Goal: Task Accomplishment & Management: Manage account settings

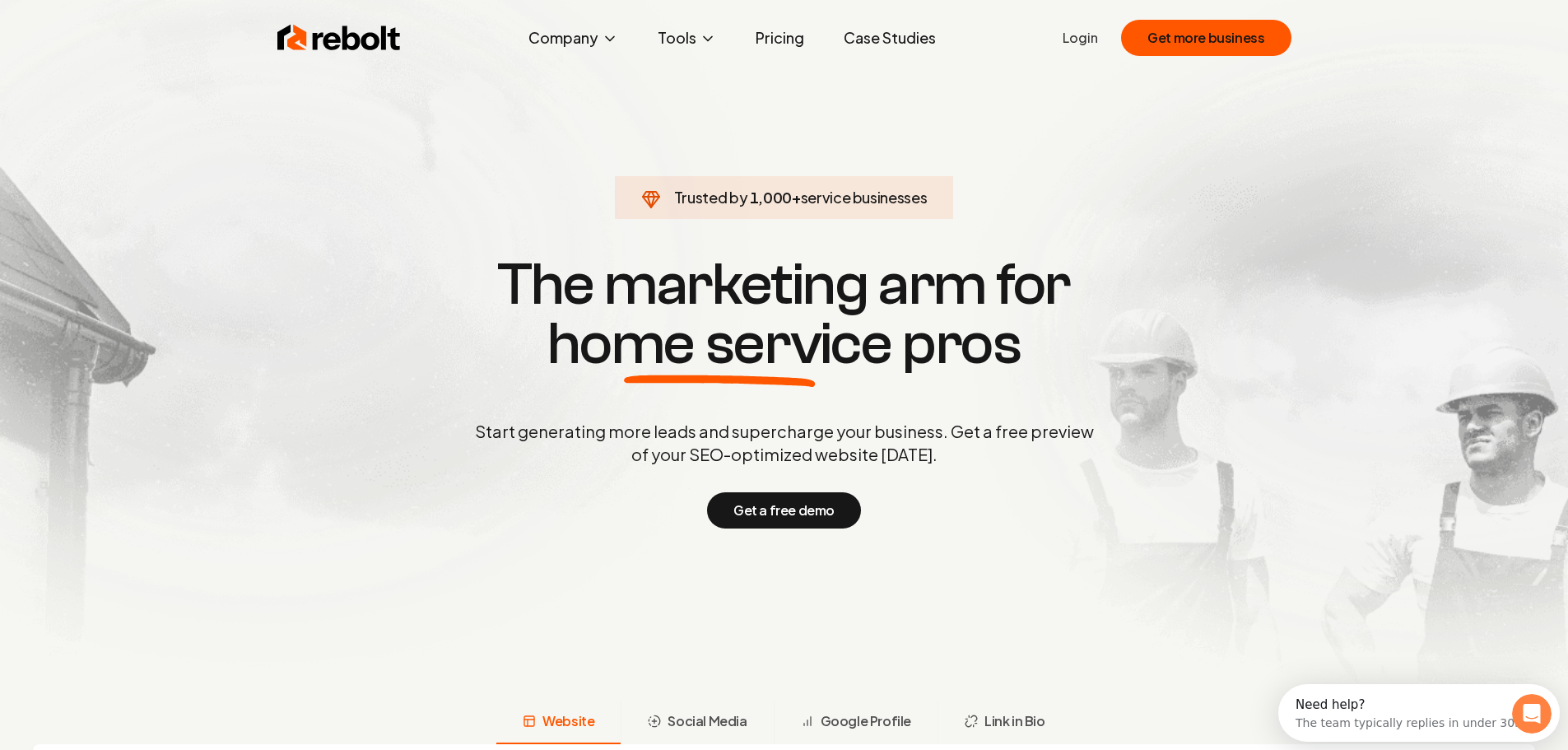
click at [1090, 40] on link "Login" at bounding box center [1080, 37] width 35 height 20
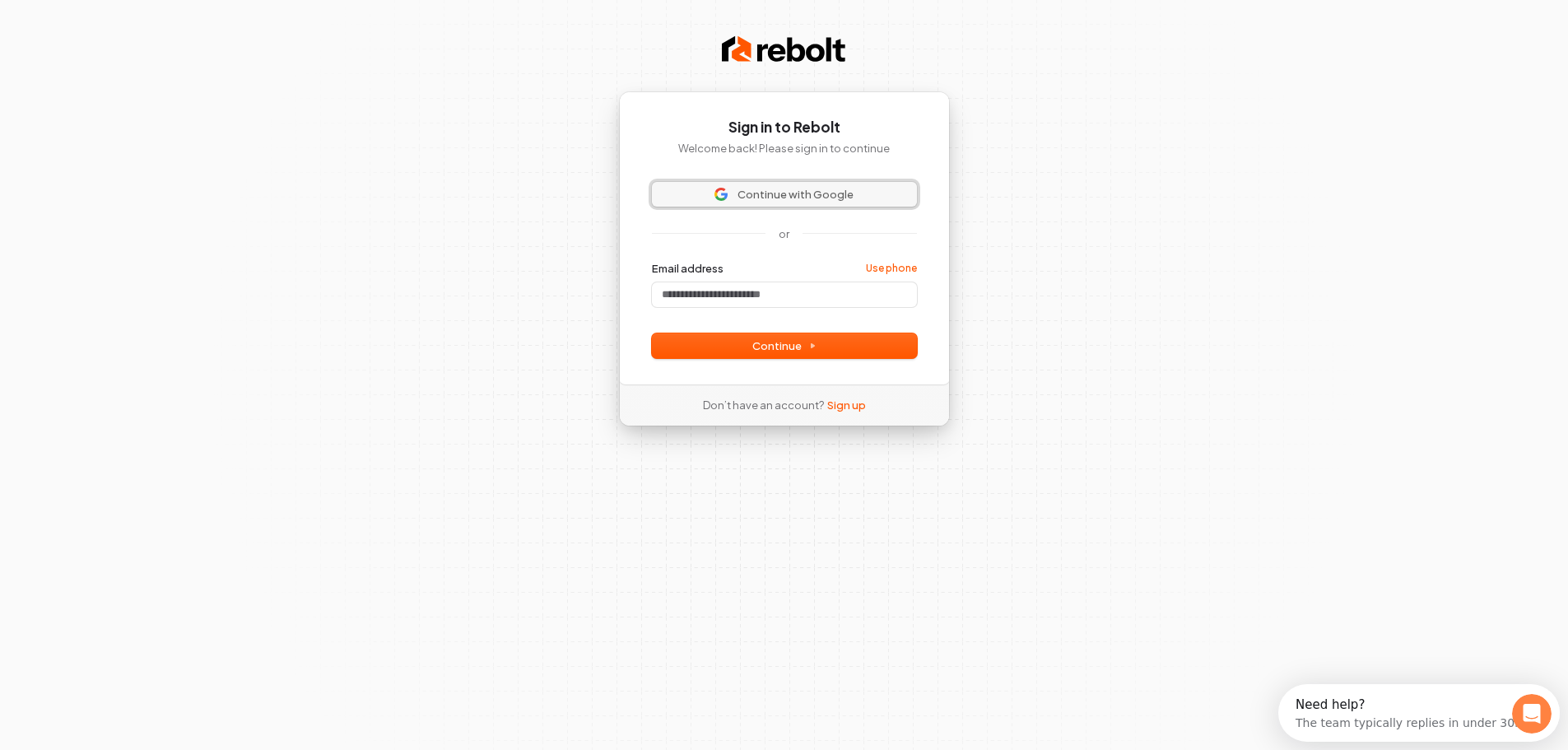
click at [784, 195] on span "Continue with Google" at bounding box center [795, 193] width 116 height 14
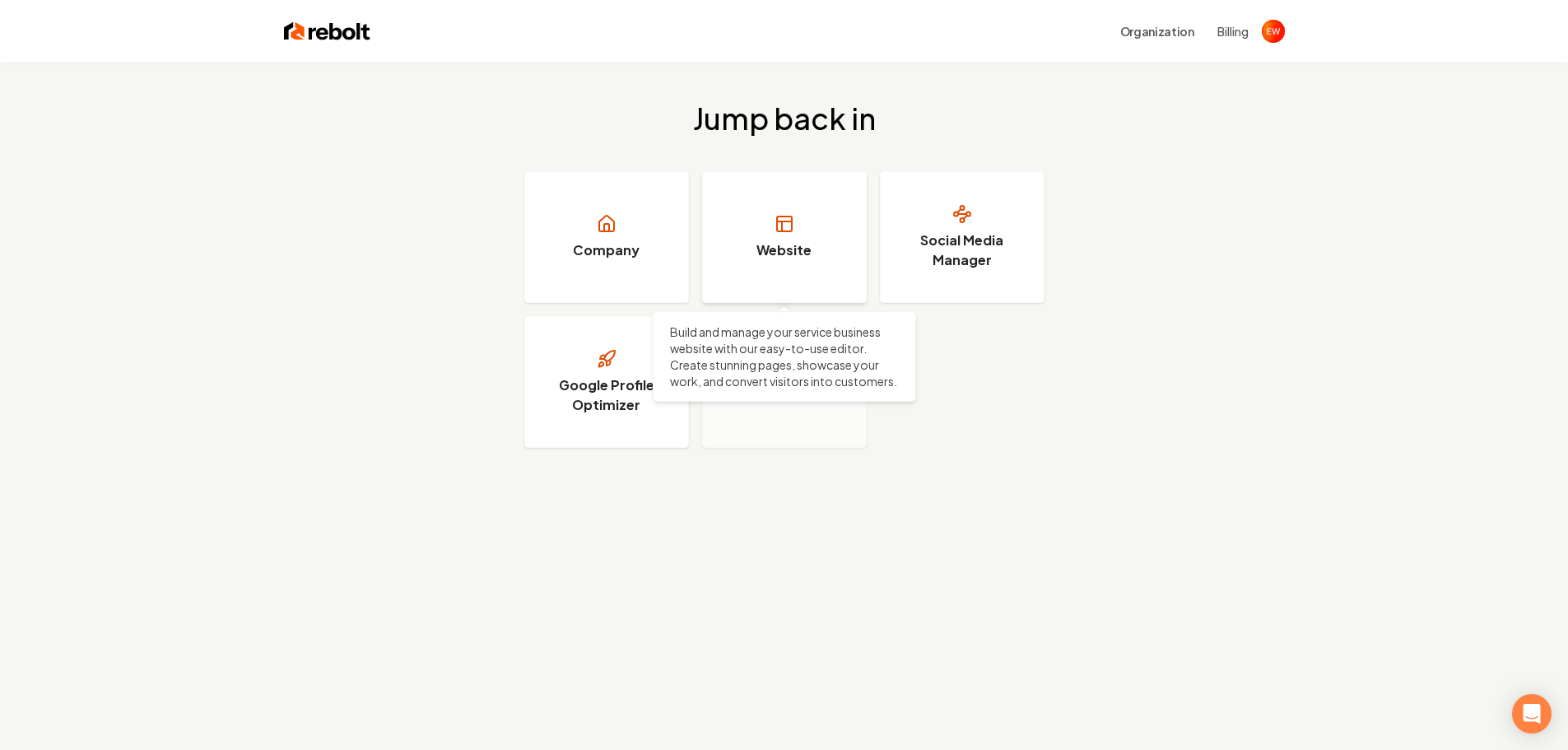
click at [790, 226] on icon at bounding box center [784, 224] width 20 height 20
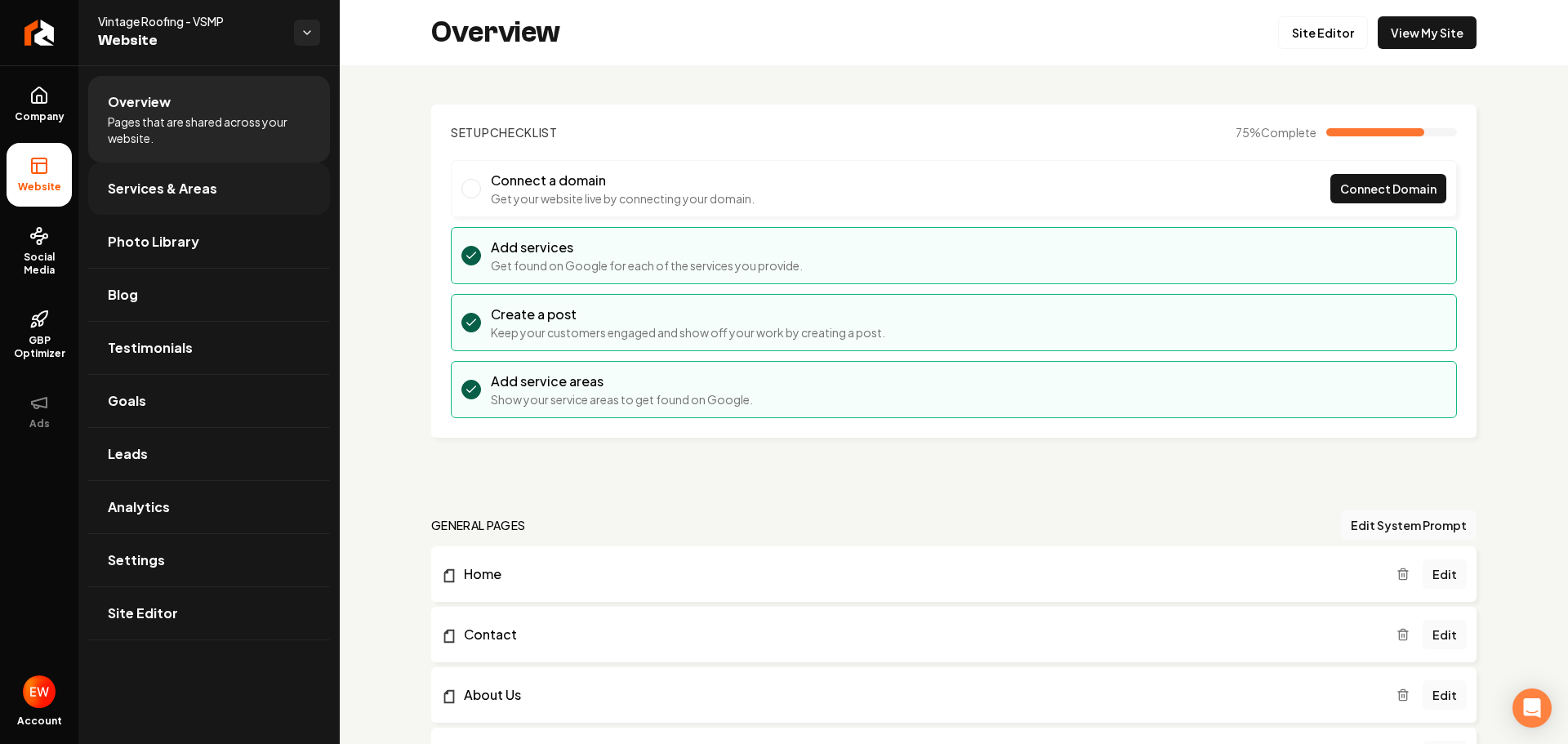
click at [185, 192] on span "Services & Areas" at bounding box center [162, 188] width 109 height 20
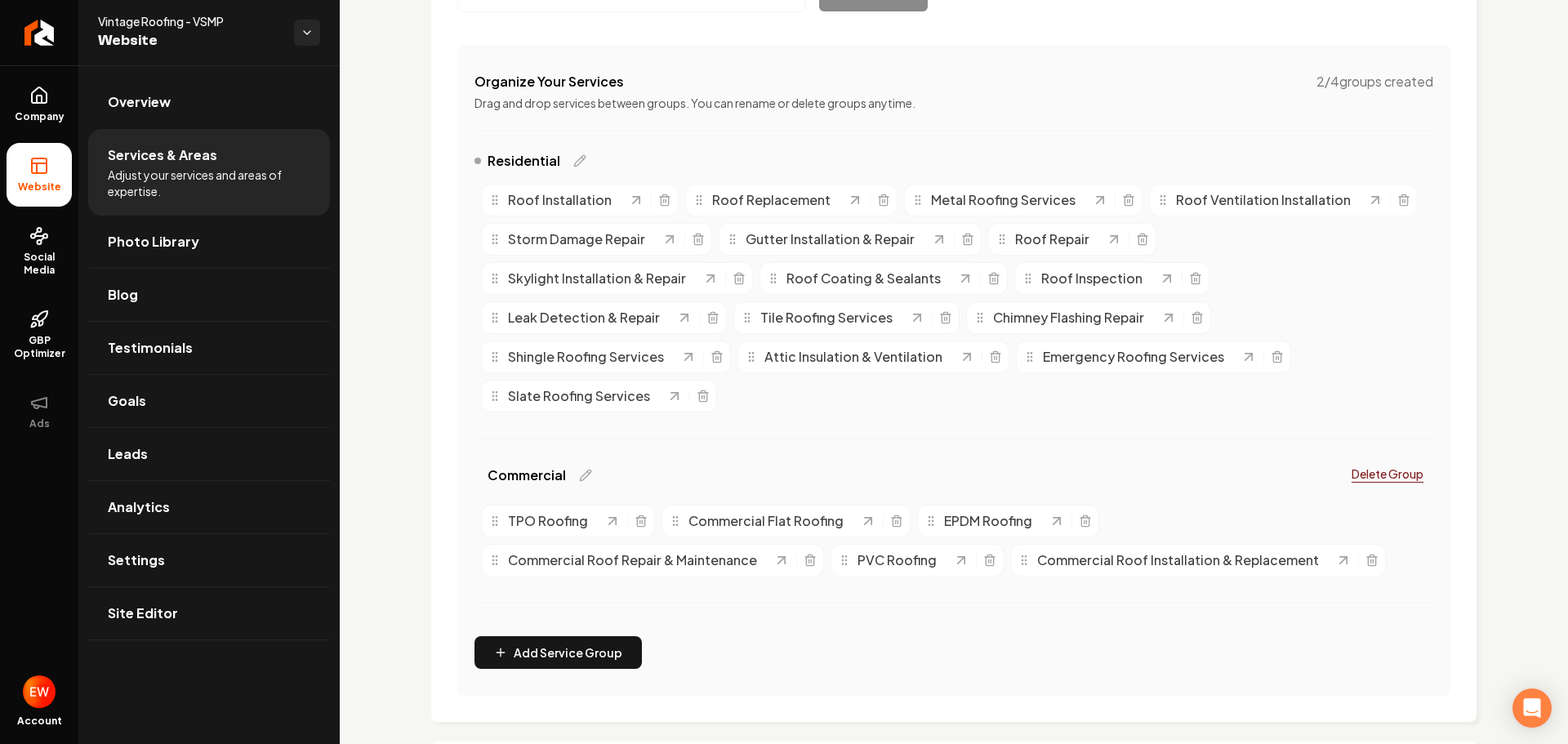
scroll to position [245, 0]
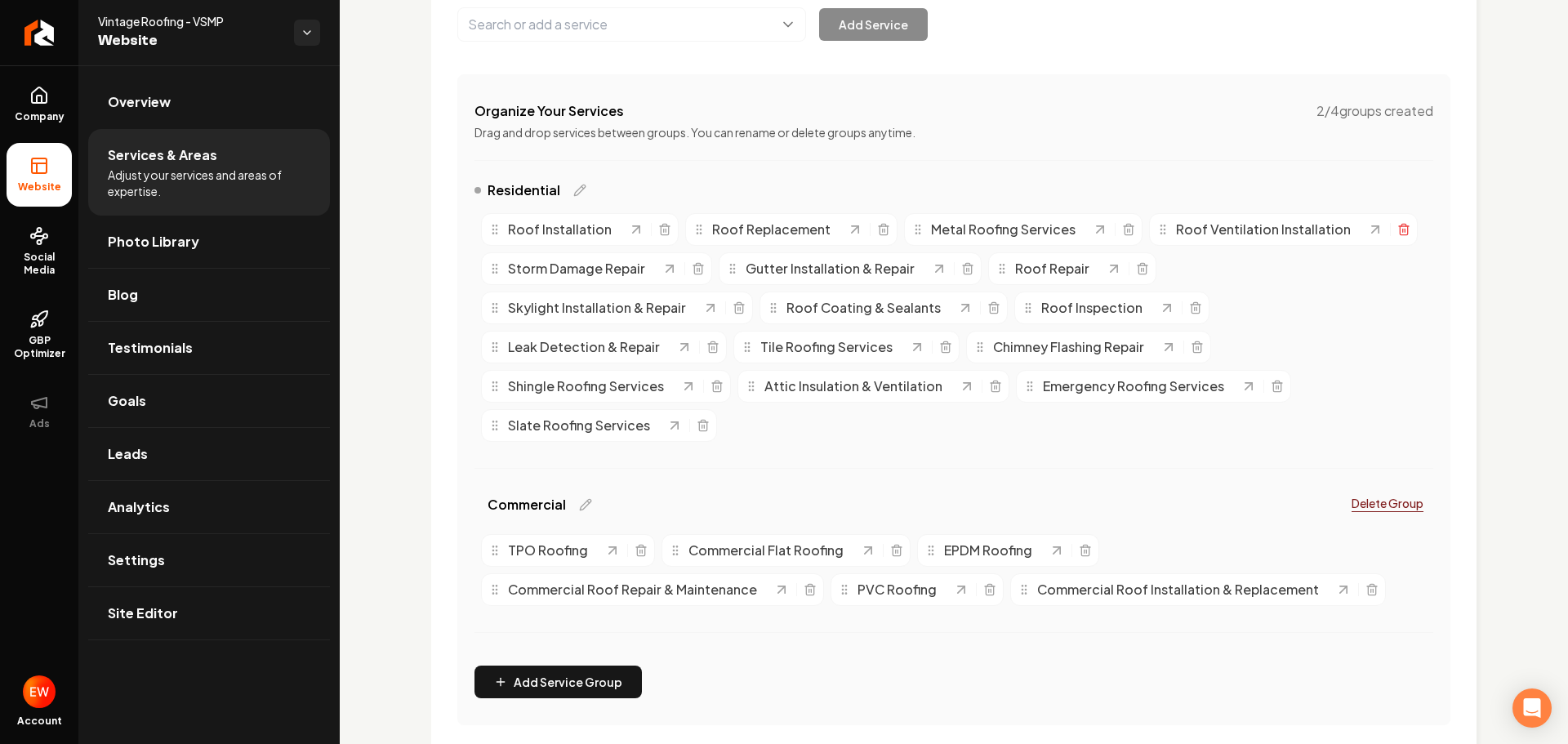
click at [1397, 231] on icon "Main content area" at bounding box center [1404, 230] width 13 height 13
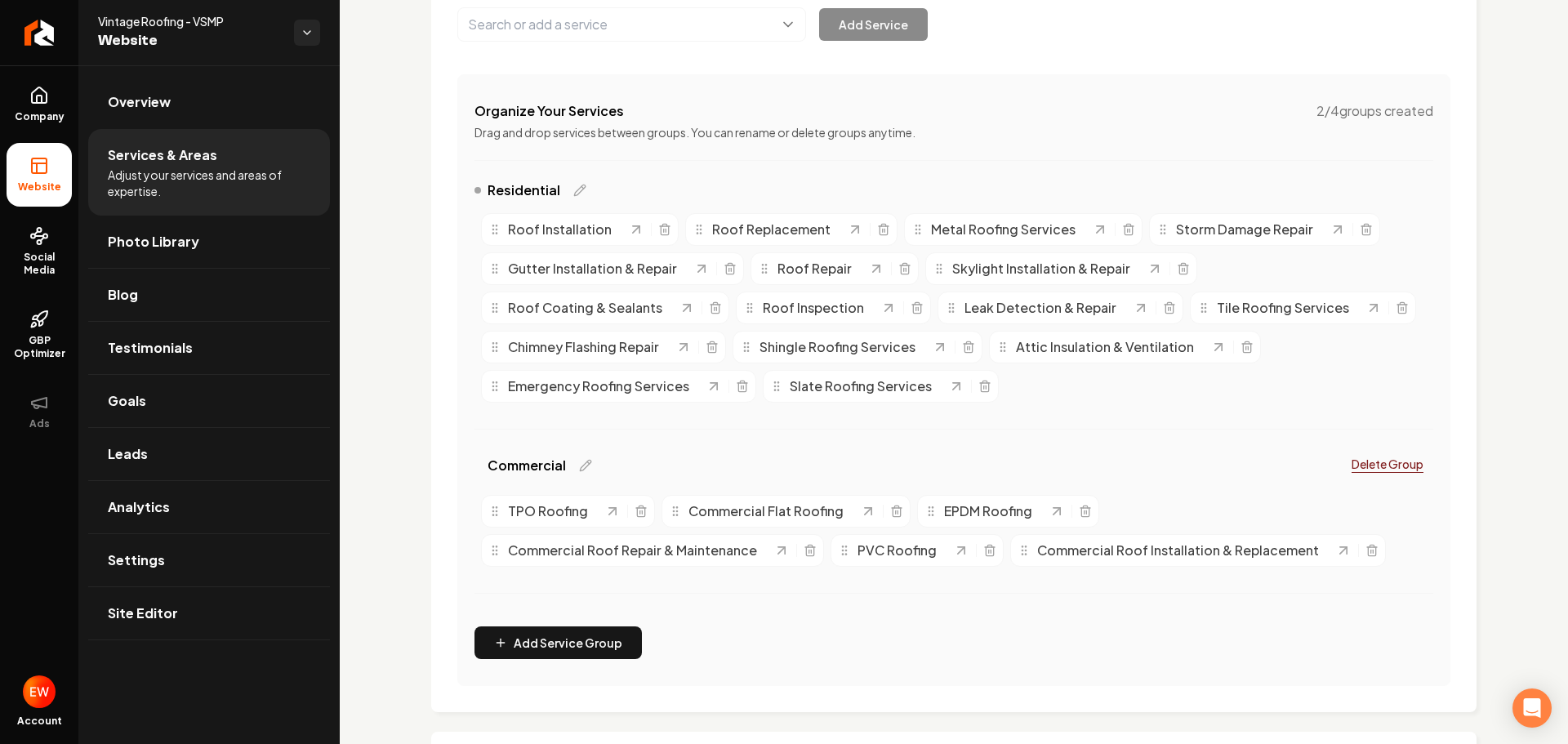
click at [613, 307] on span "Roof Coating & Sealants" at bounding box center [585, 307] width 155 height 20
click at [1395, 312] on icon "Main content area" at bounding box center [1402, 307] width 13 height 13
click at [980, 386] on icon "Main content area" at bounding box center [984, 386] width 8 height 9
click at [892, 512] on icon "Main content area" at bounding box center [896, 512] width 8 height 9
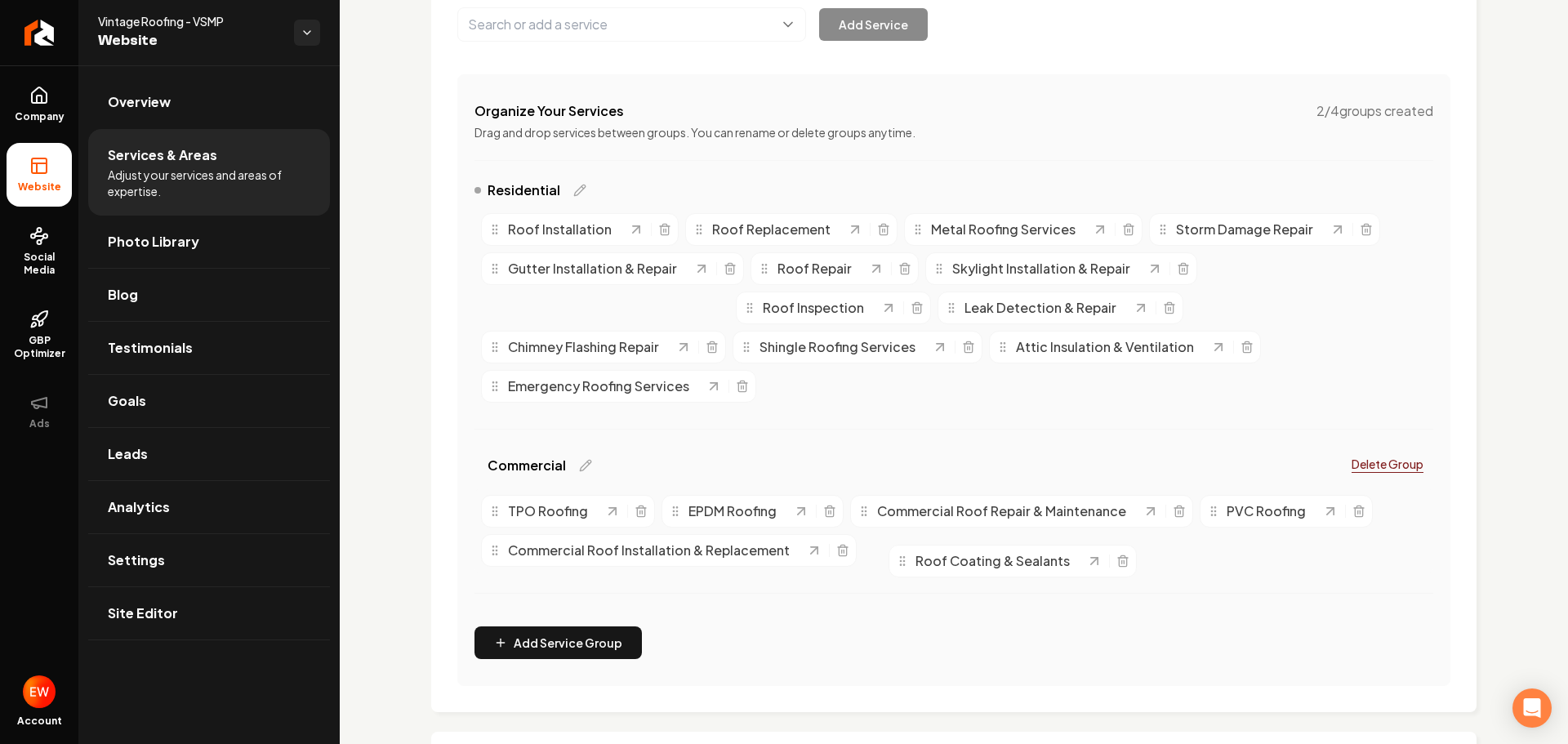
drag, startPoint x: 609, startPoint y: 303, endPoint x: 1017, endPoint y: 555, distance: 479.5
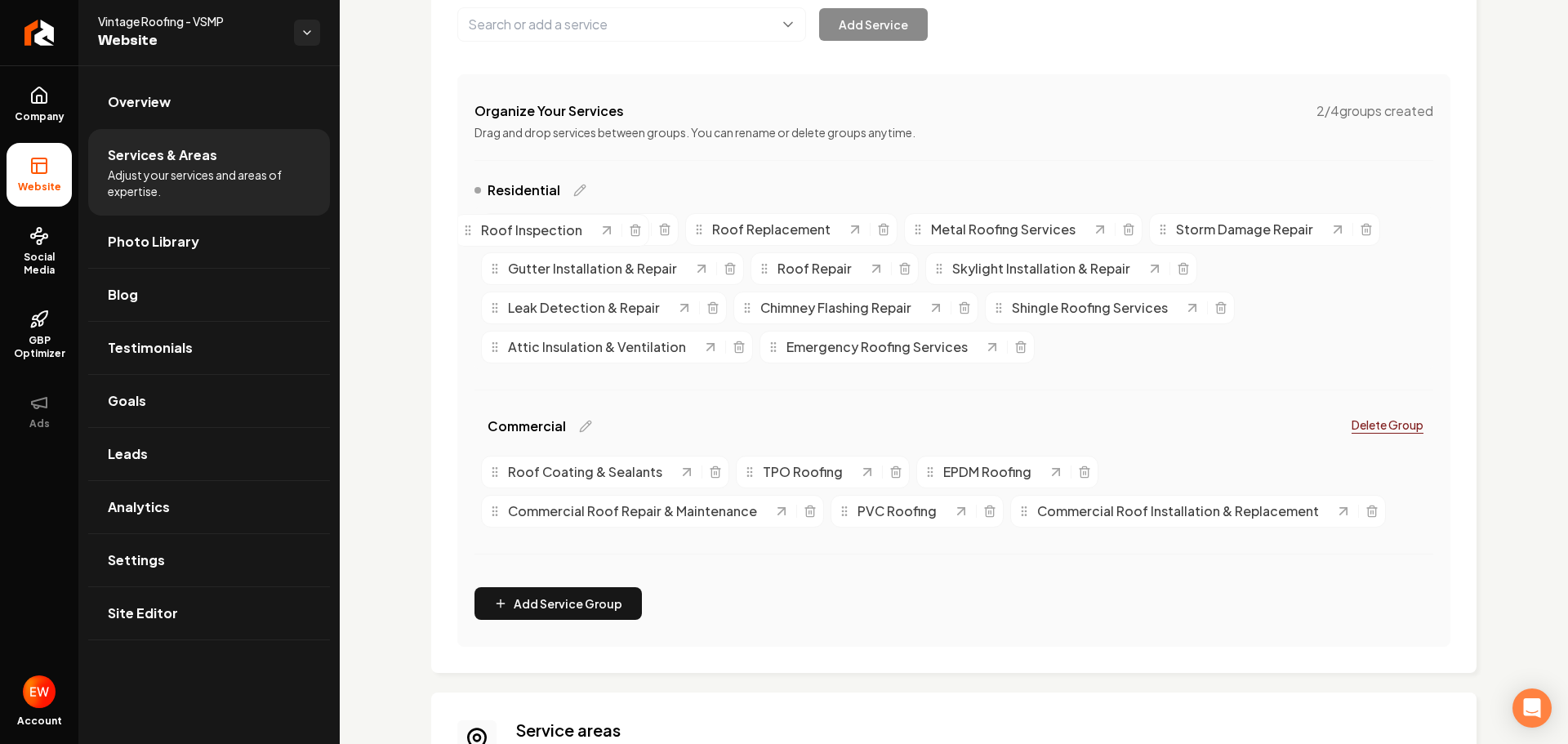
drag, startPoint x: 1259, startPoint y: 274, endPoint x: 510, endPoint y: 236, distance: 750.0
click at [510, 236] on span "Roof Inspection" at bounding box center [532, 230] width 102 height 20
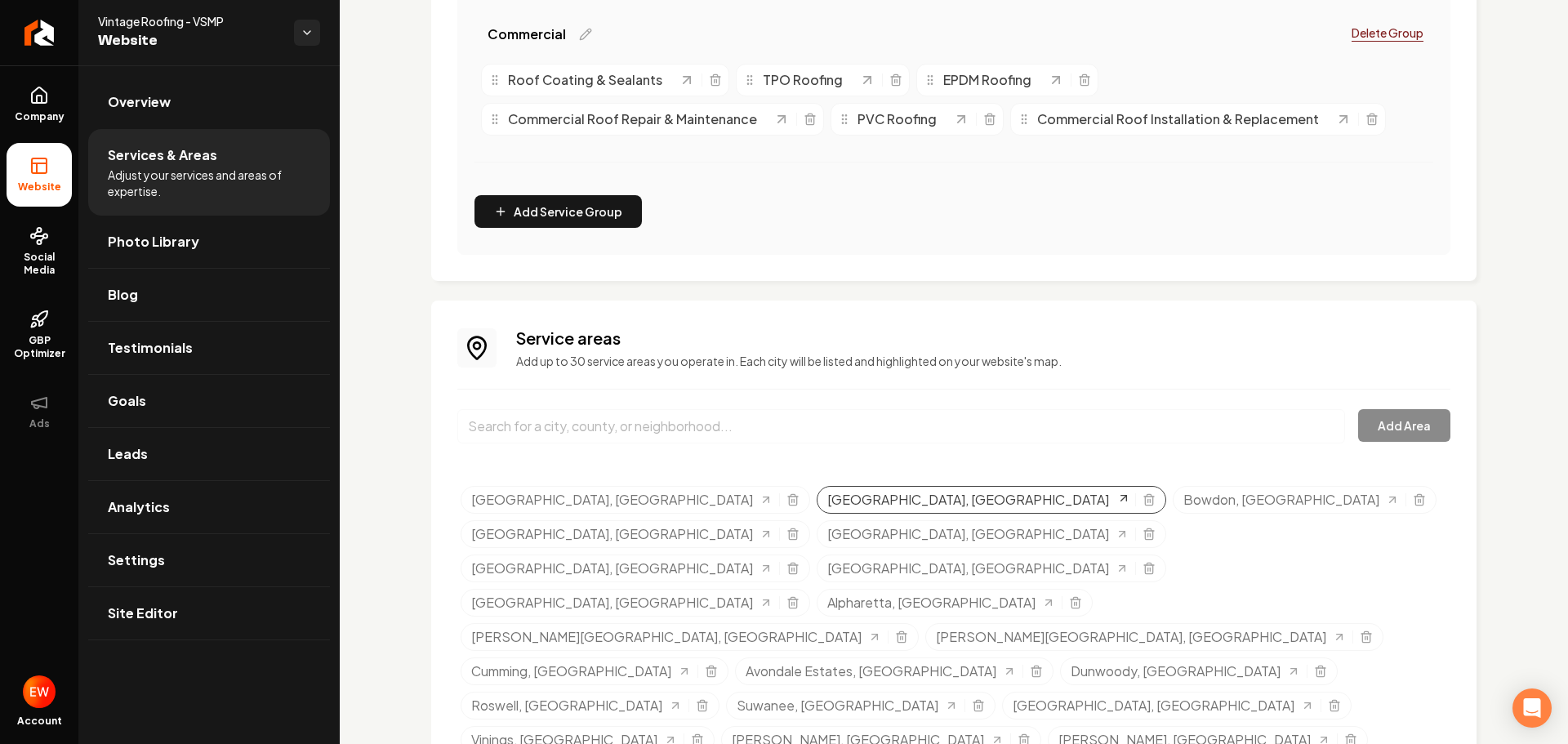
scroll to position [650, 0]
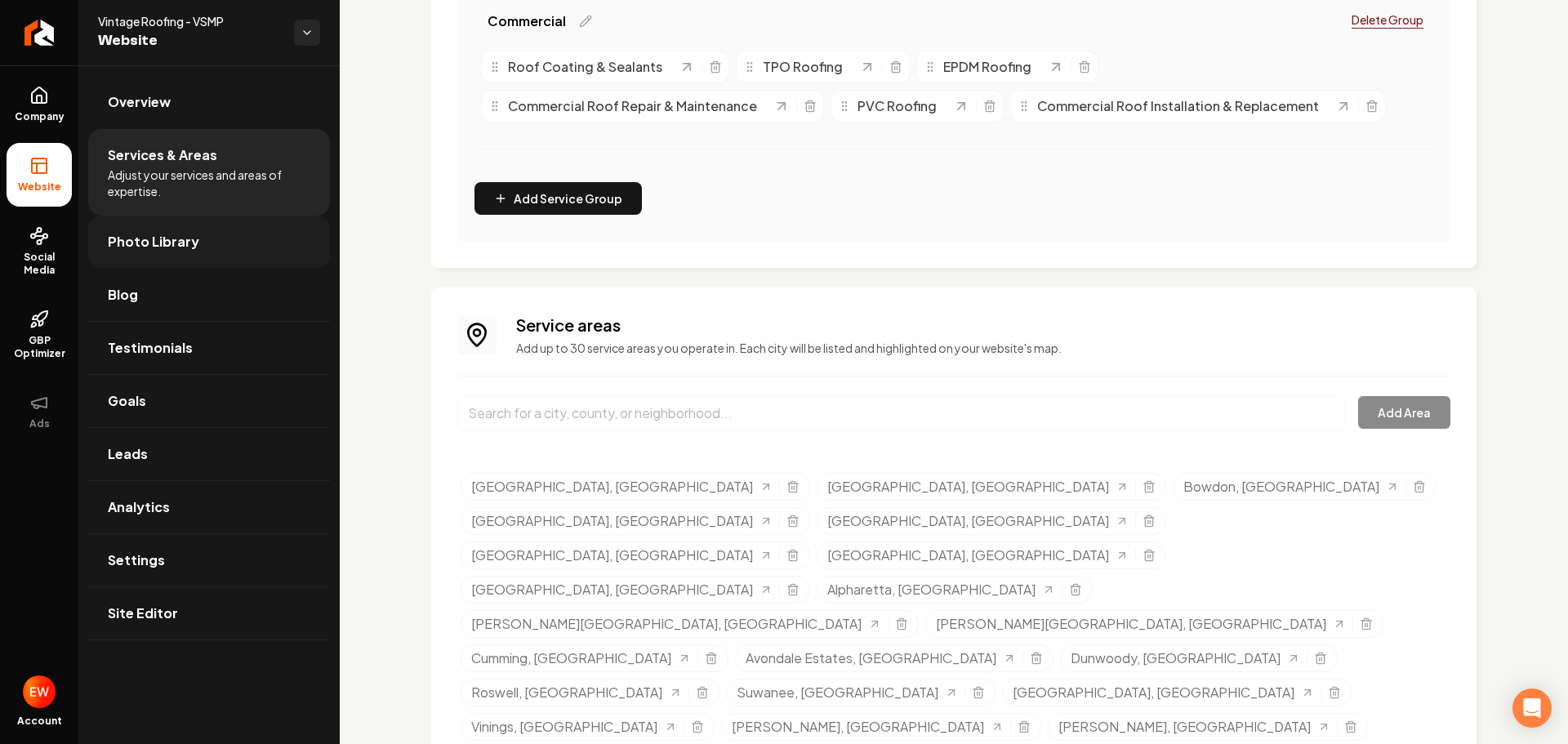
click at [172, 247] on span "Photo Library" at bounding box center [154, 241] width 91 height 20
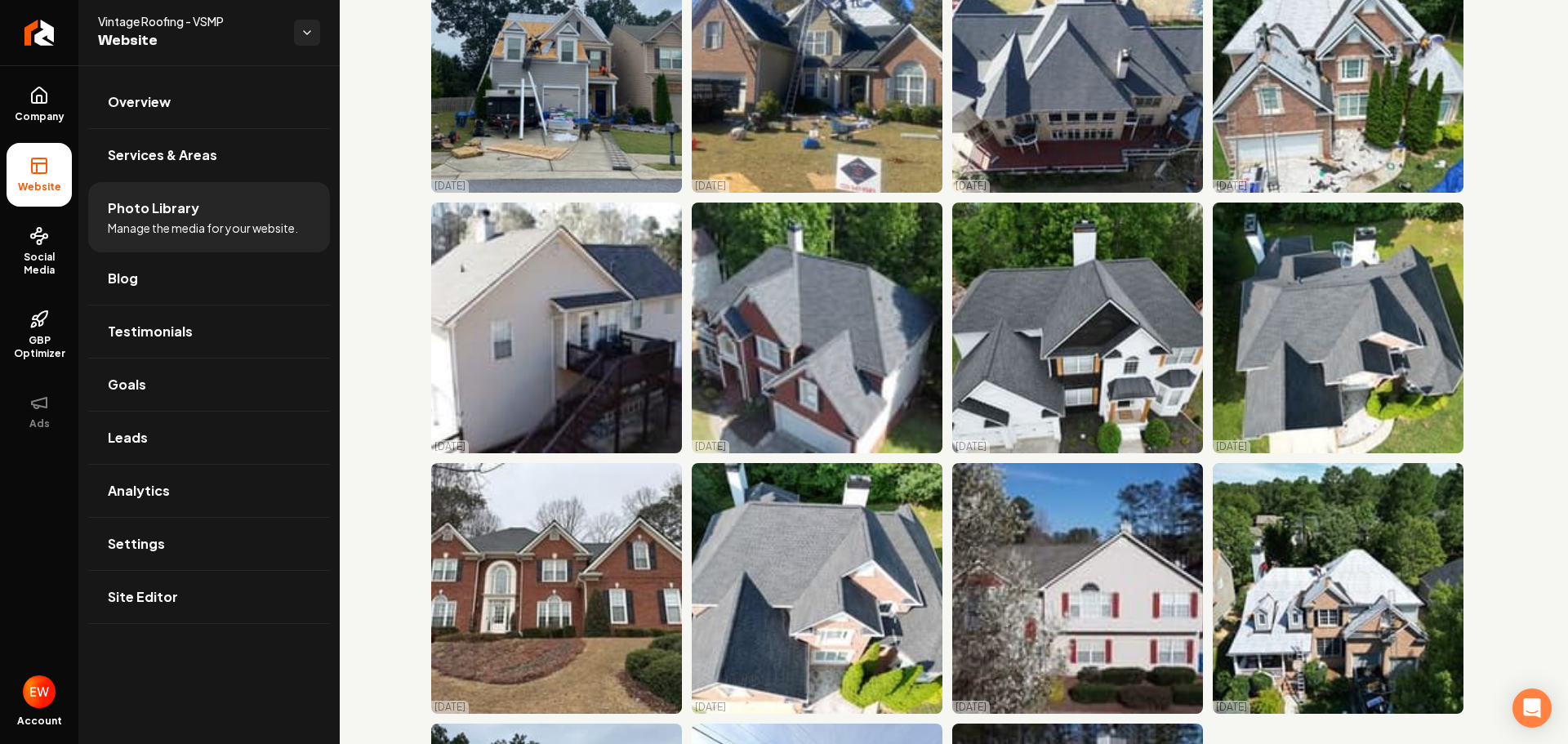
scroll to position [7111, 0]
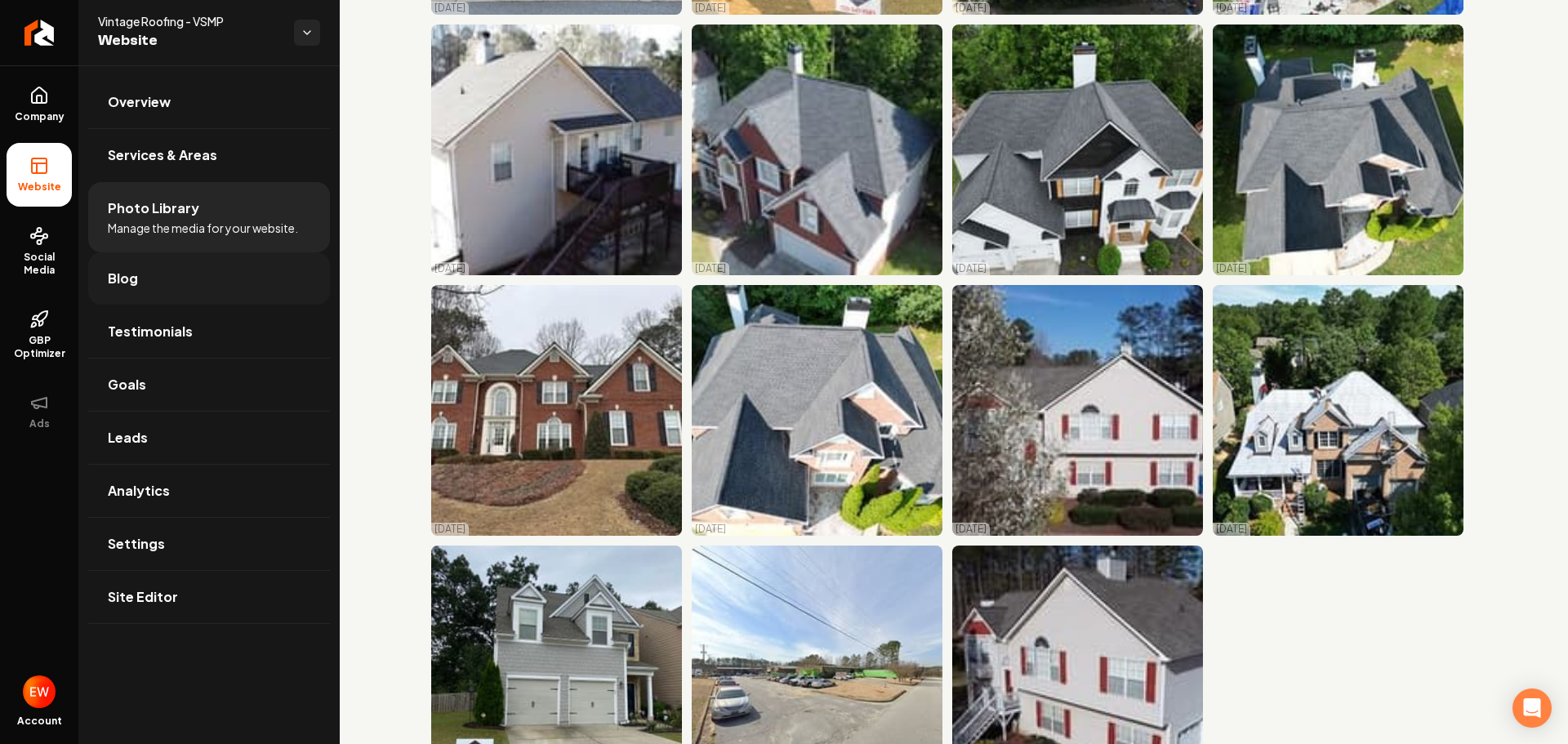
click at [182, 291] on link "Blog" at bounding box center [209, 278] width 242 height 52
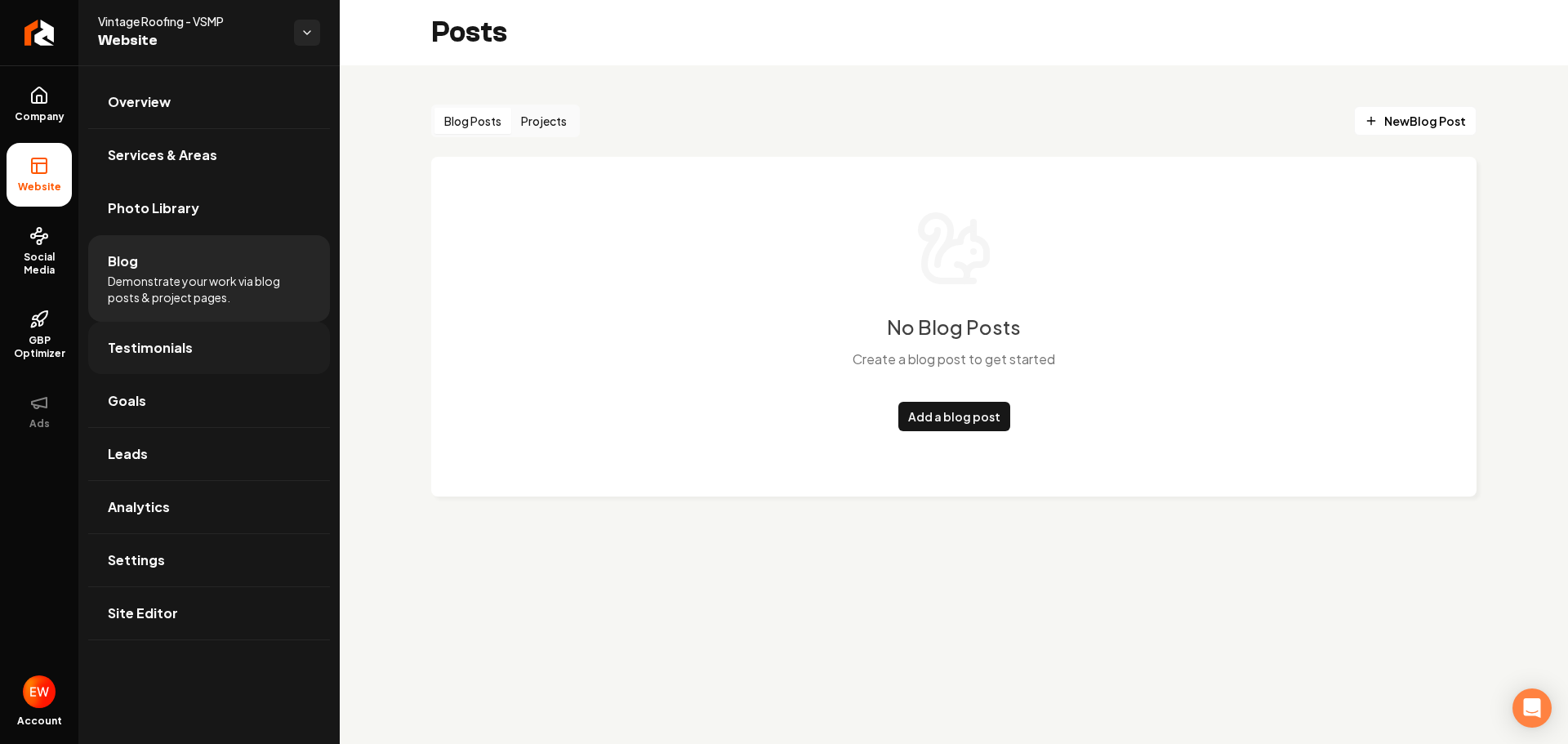
click at [192, 346] on link "Testimonials" at bounding box center [209, 347] width 242 height 52
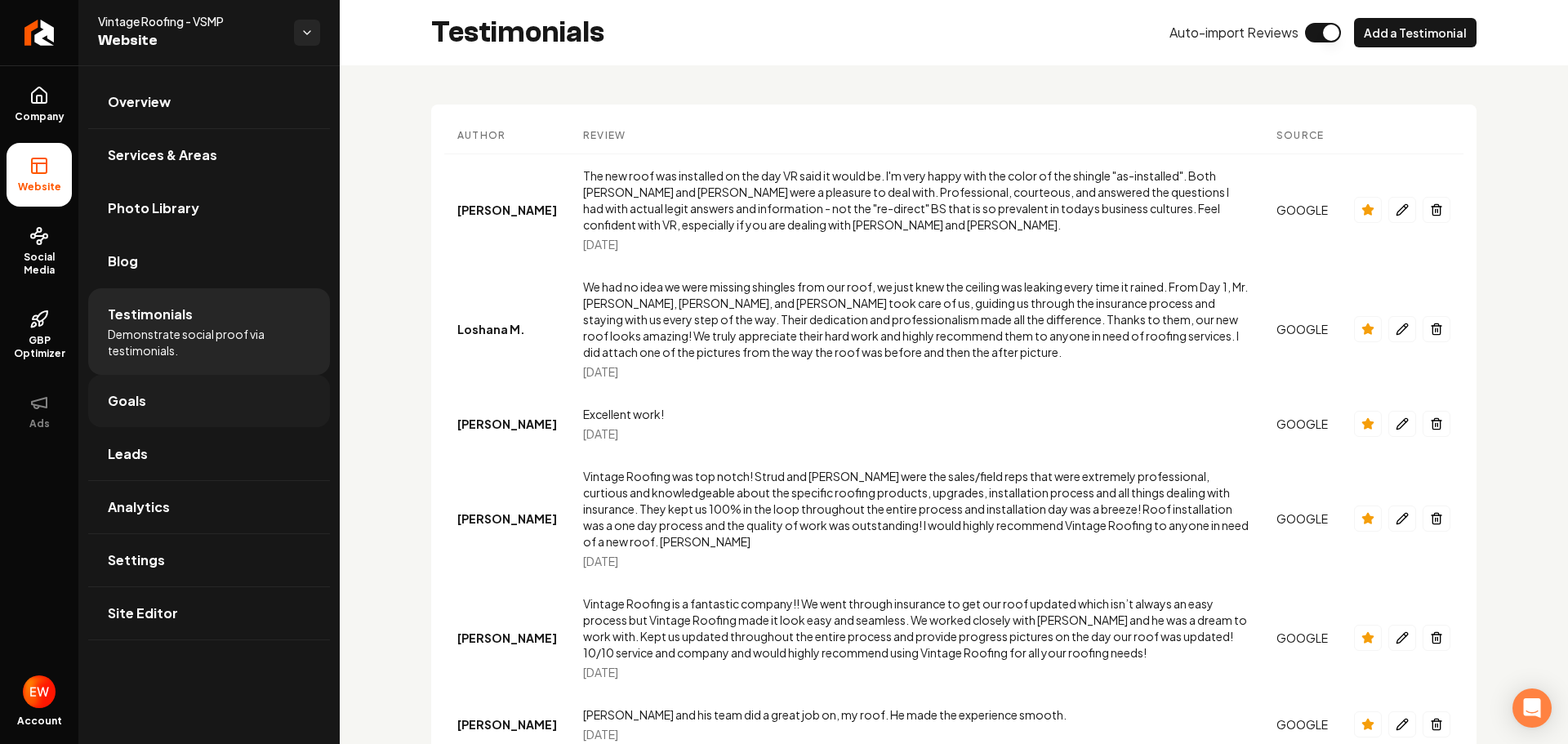
click at [148, 401] on link "Goals" at bounding box center [209, 400] width 242 height 52
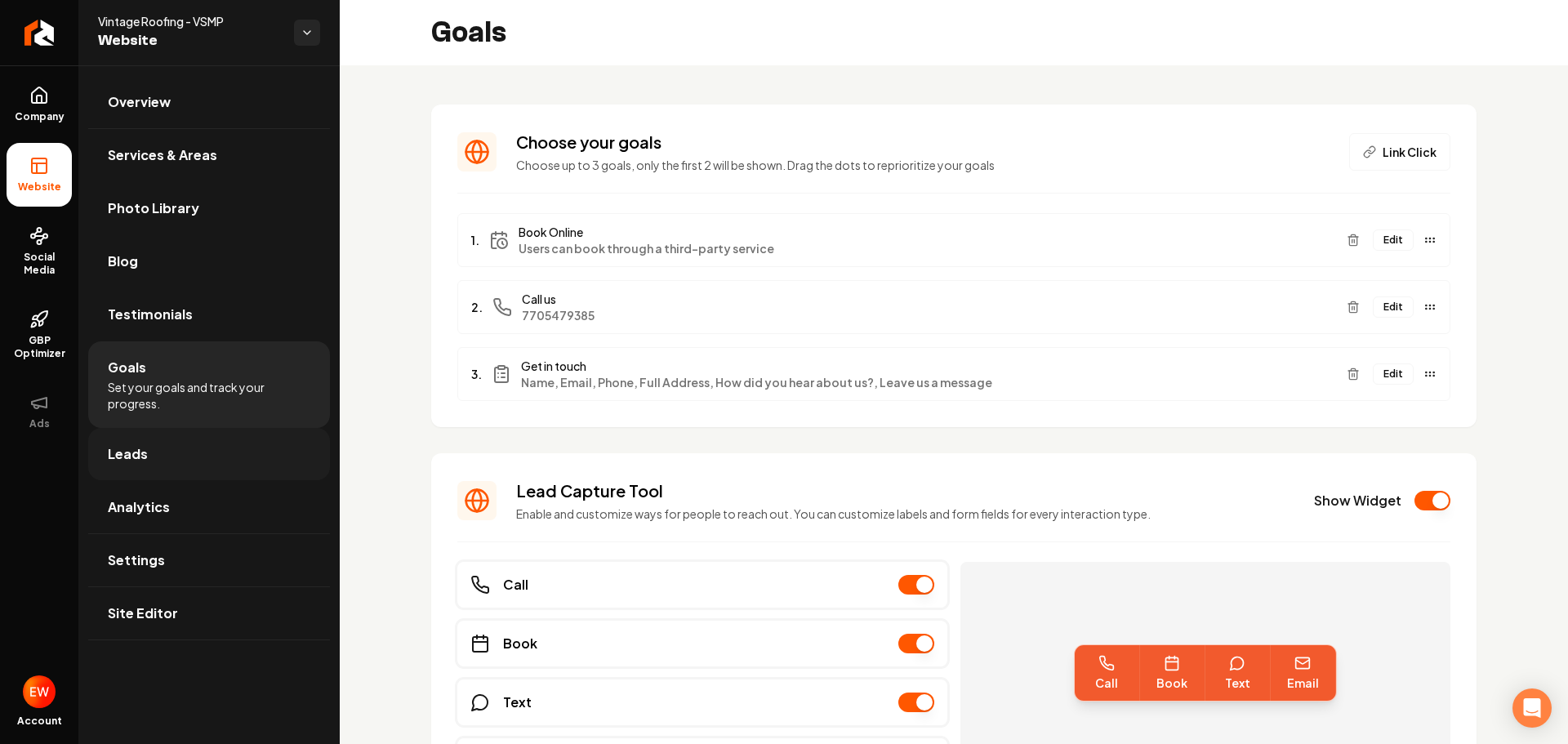
click at [202, 455] on link "Leads" at bounding box center [209, 454] width 242 height 52
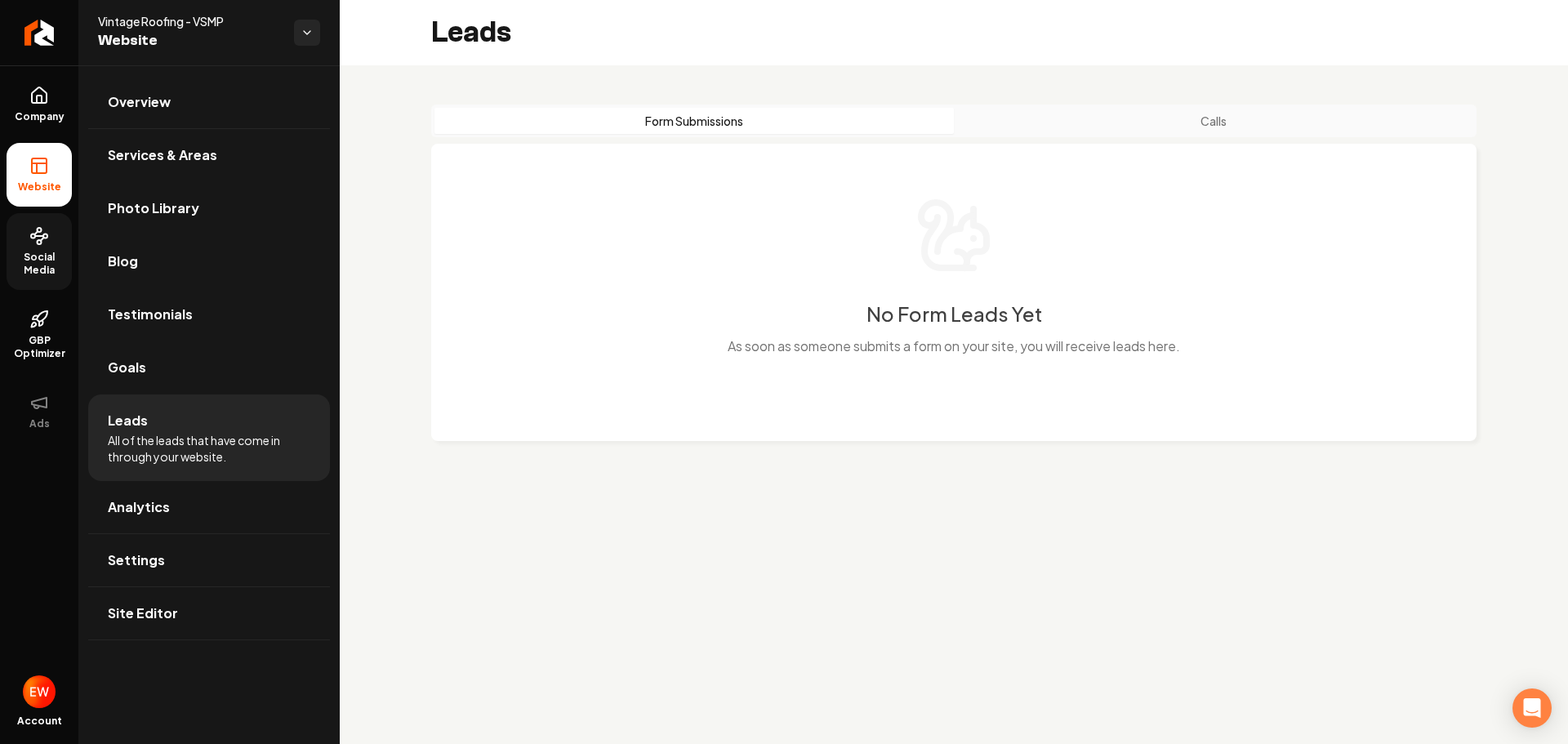
click at [27, 247] on link "Social Media" at bounding box center [39, 251] width 65 height 77
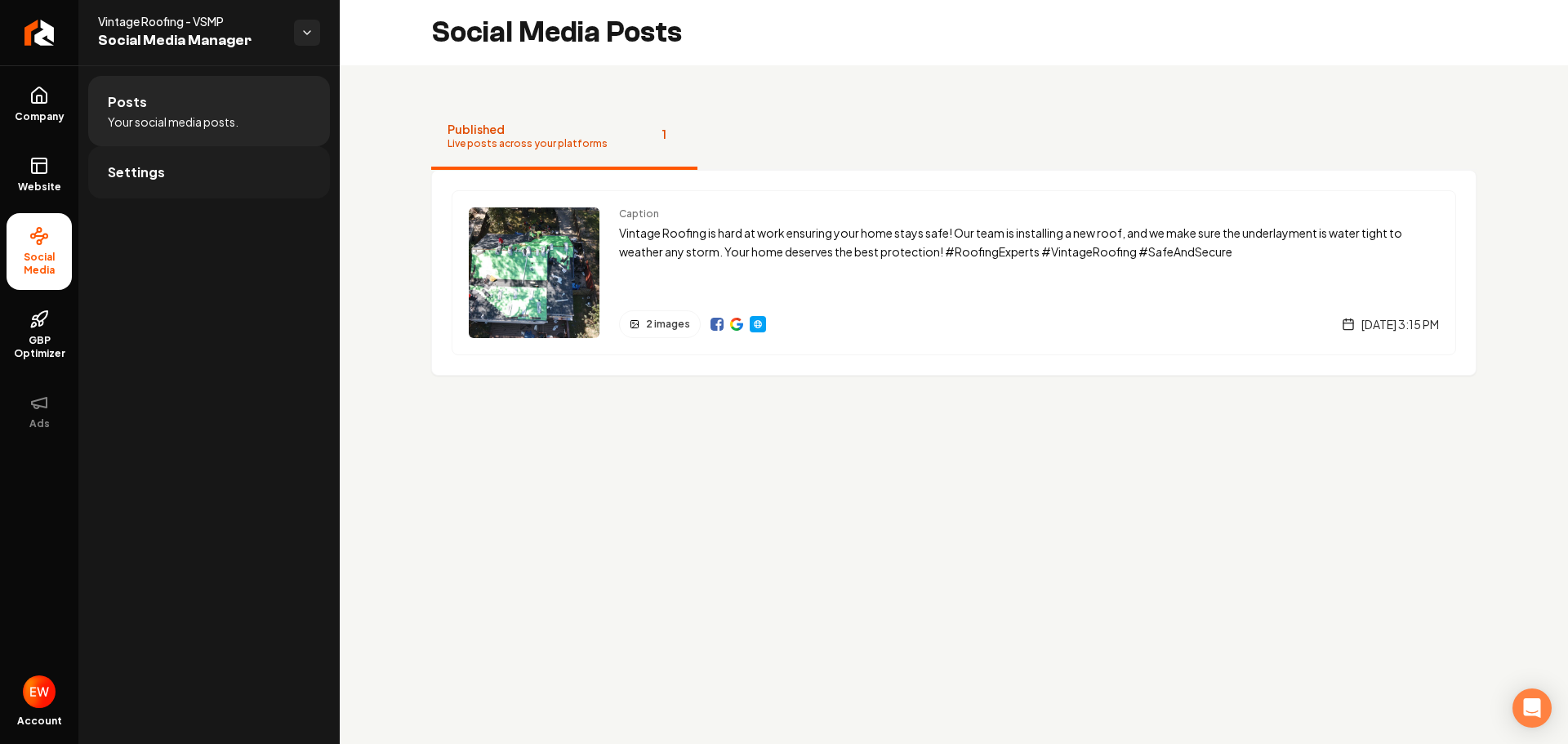
click at [204, 173] on link "Settings" at bounding box center [209, 172] width 242 height 52
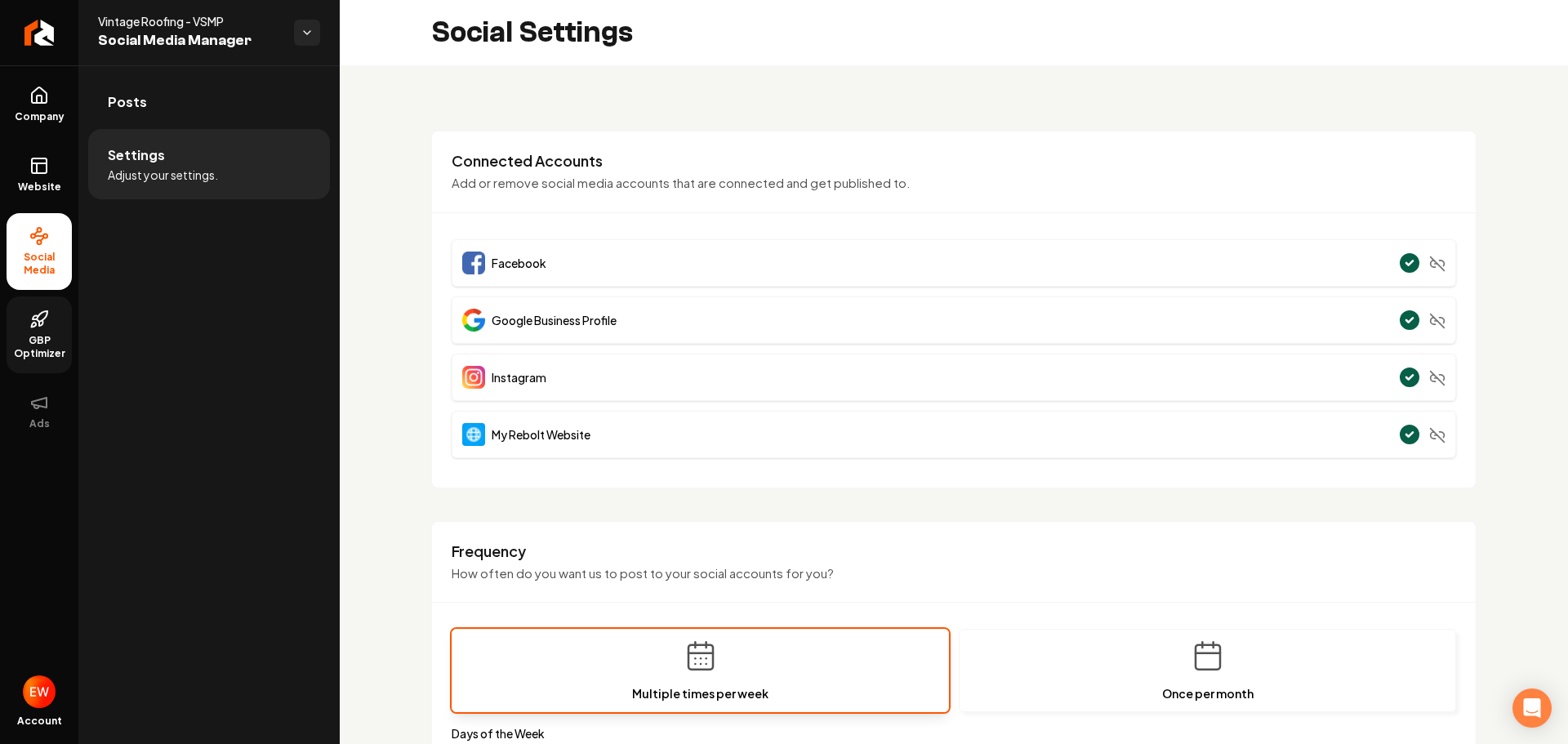
click at [43, 339] on span "GBP Optimizer" at bounding box center [39, 347] width 65 height 27
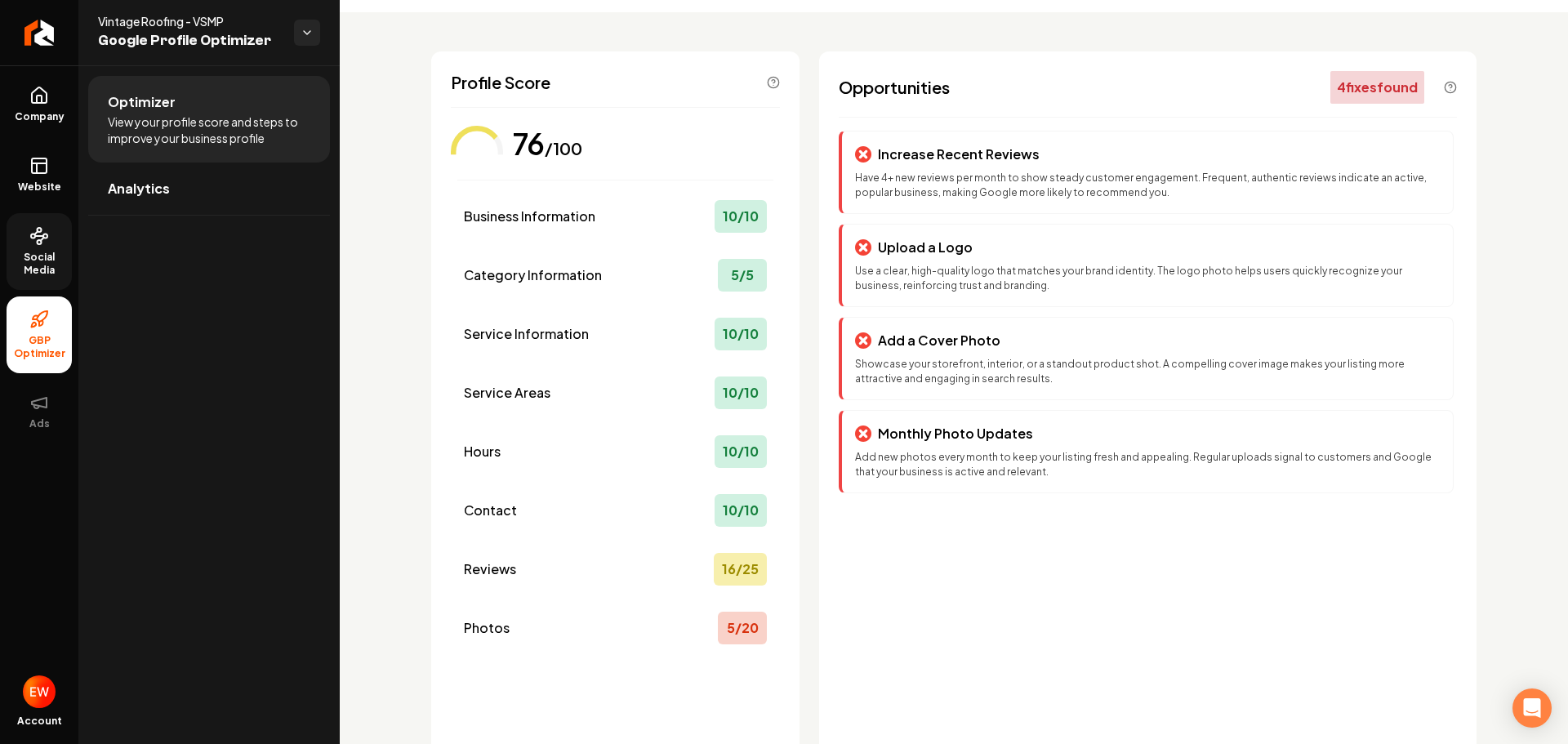
scroll to position [82, 0]
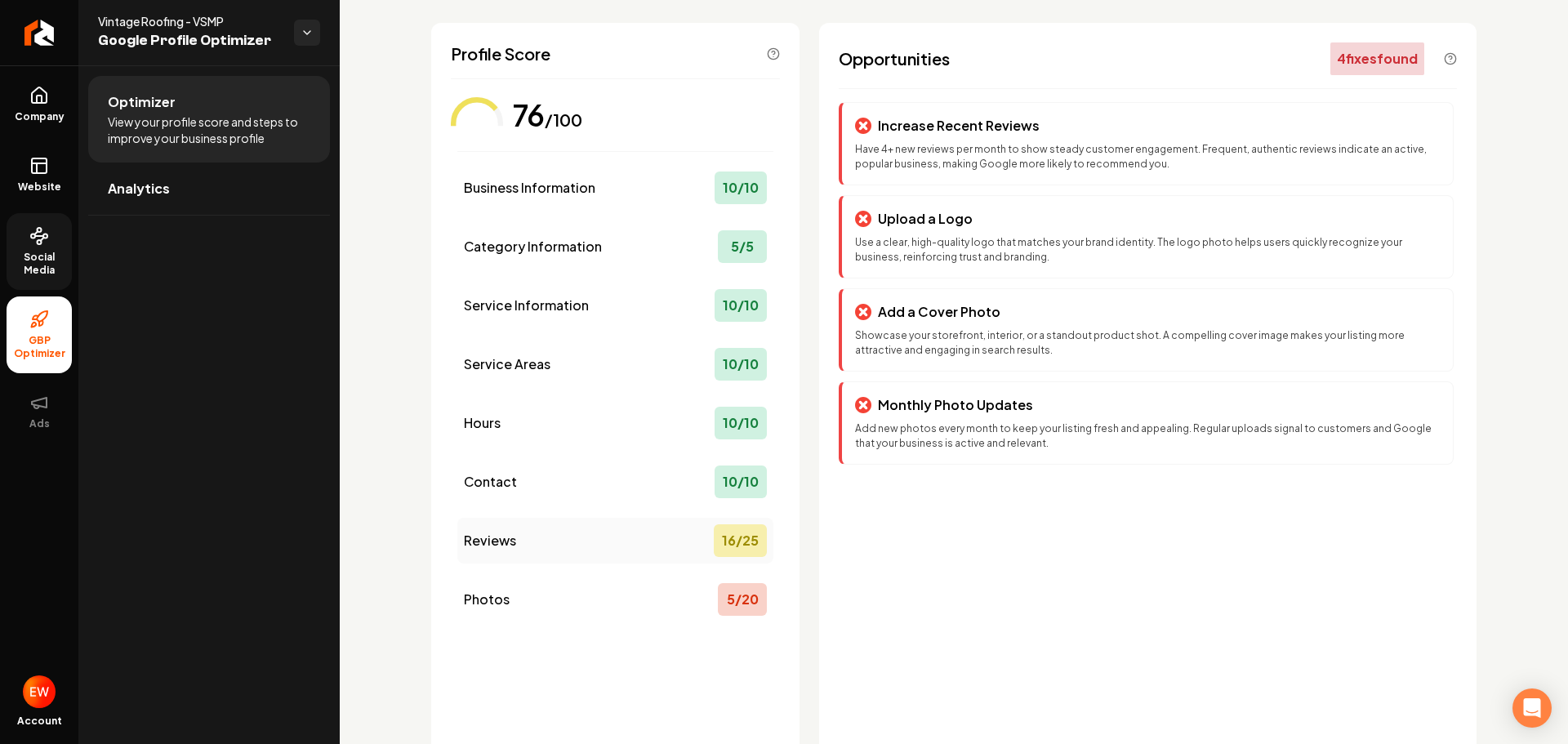
click at [634, 548] on div "Reviews 16 / 25" at bounding box center [615, 540] width 316 height 46
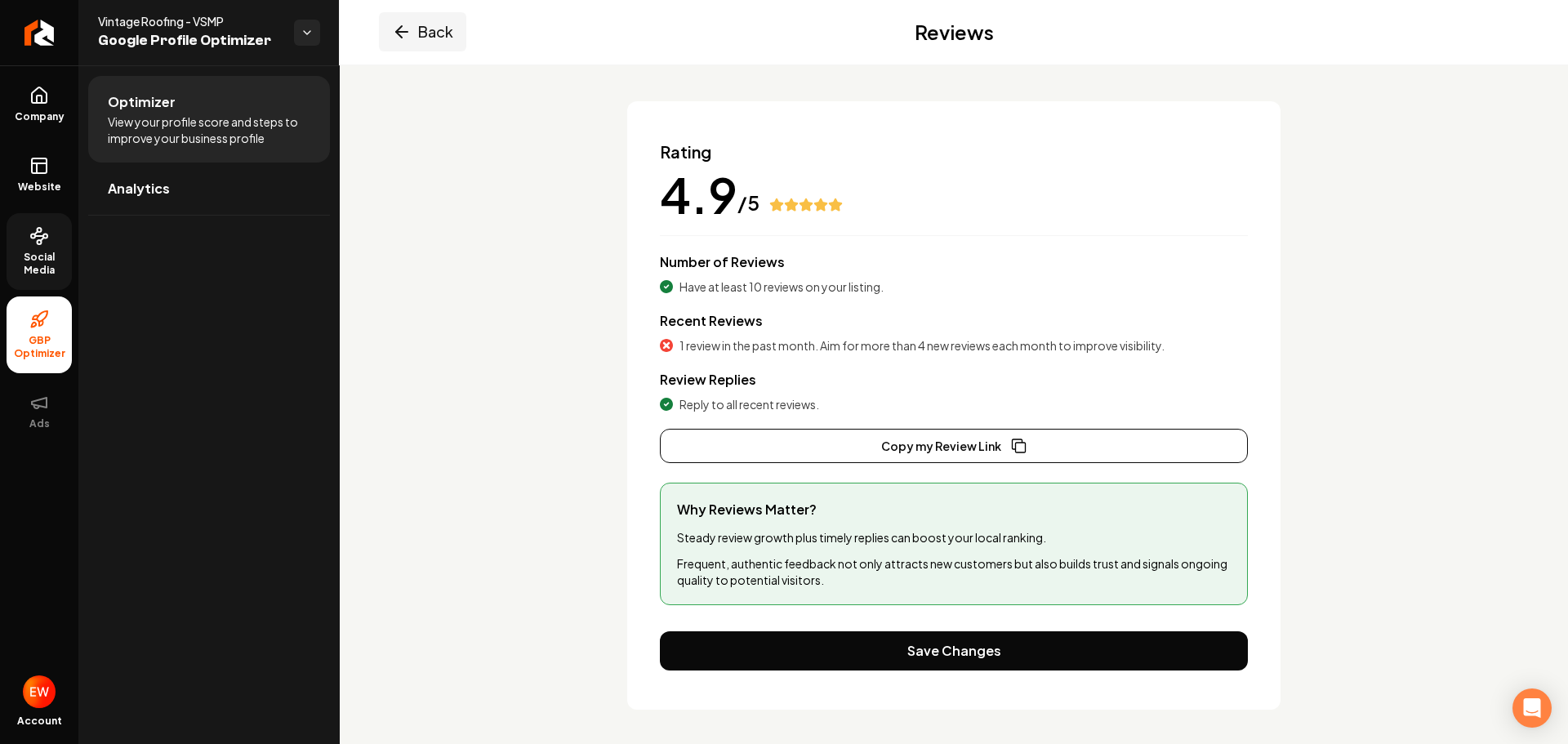
click at [402, 28] on icon "Main content area" at bounding box center [401, 31] width 20 height 20
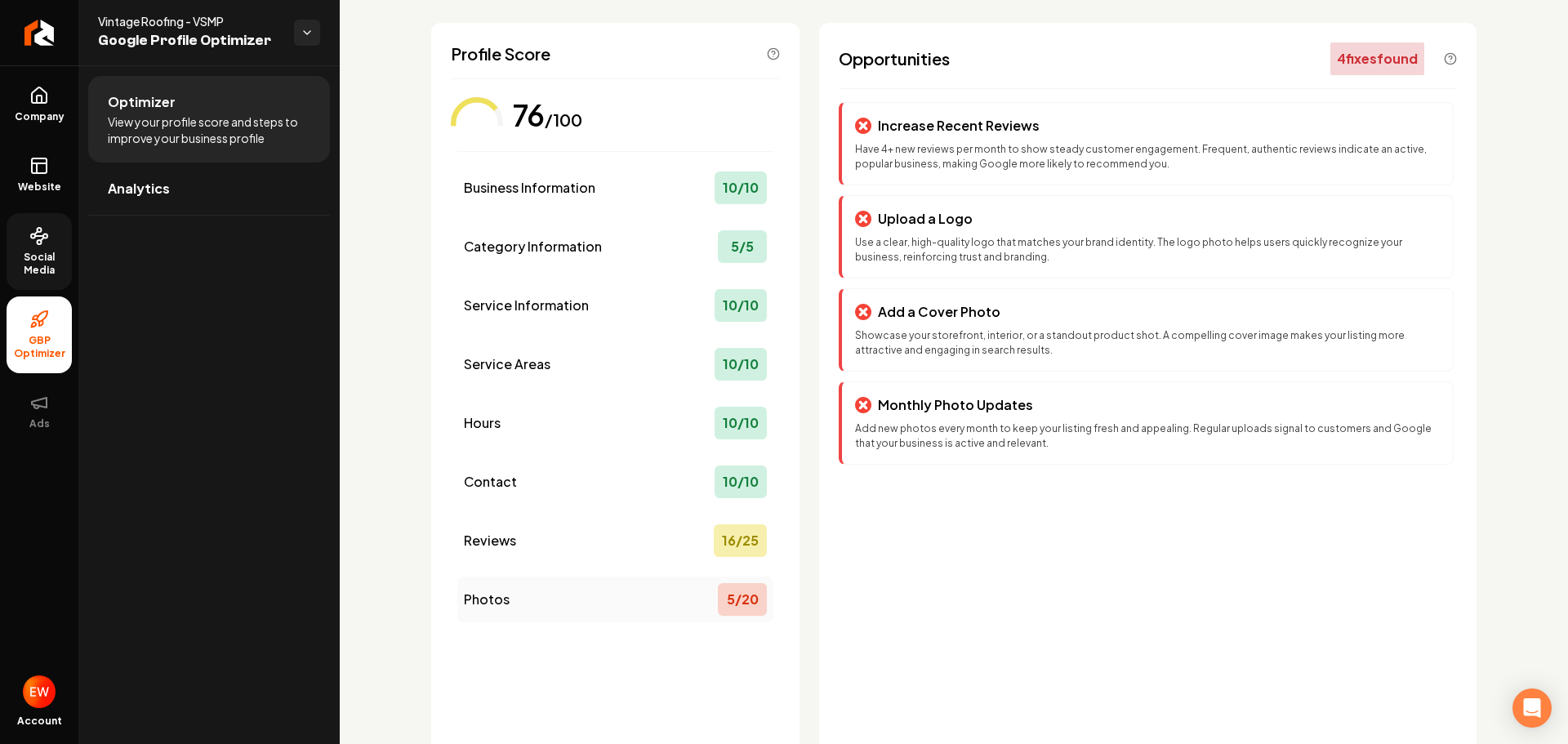
click at [580, 600] on div "Photos 5 / 20" at bounding box center [615, 599] width 316 height 46
